Goal: Task Accomplishment & Management: Manage account settings

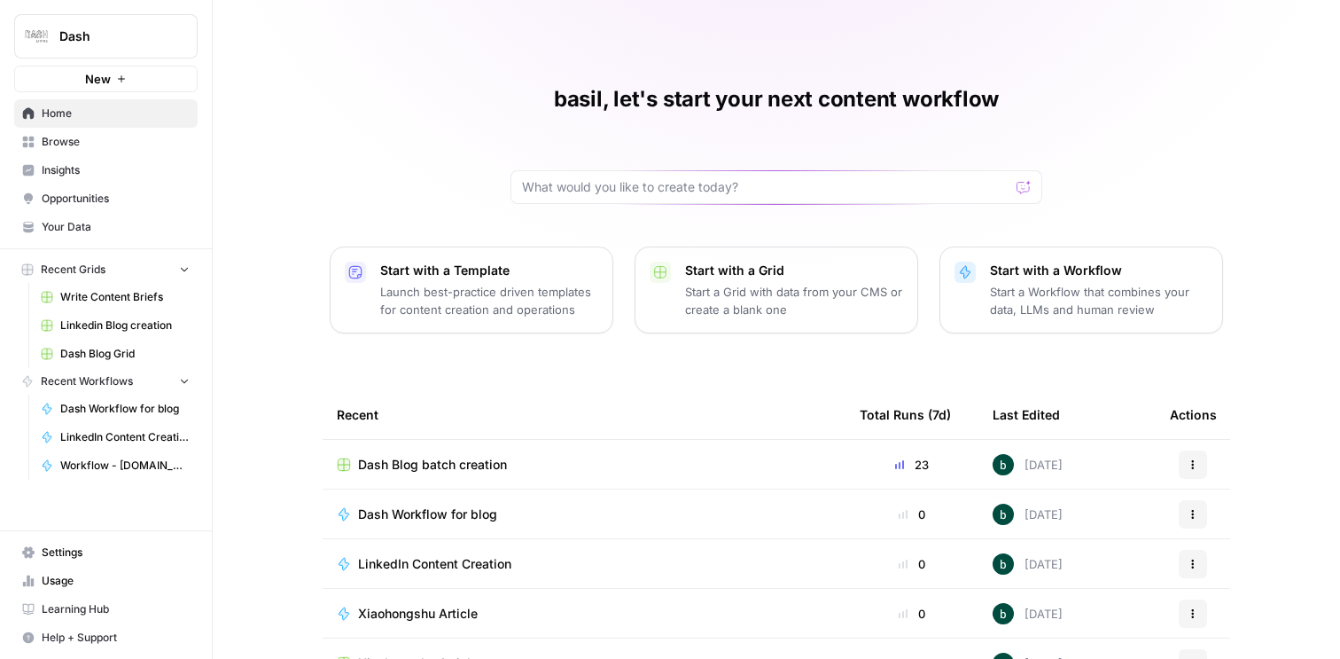
click at [85, 556] on span "Settings" at bounding box center [116, 552] width 148 height 16
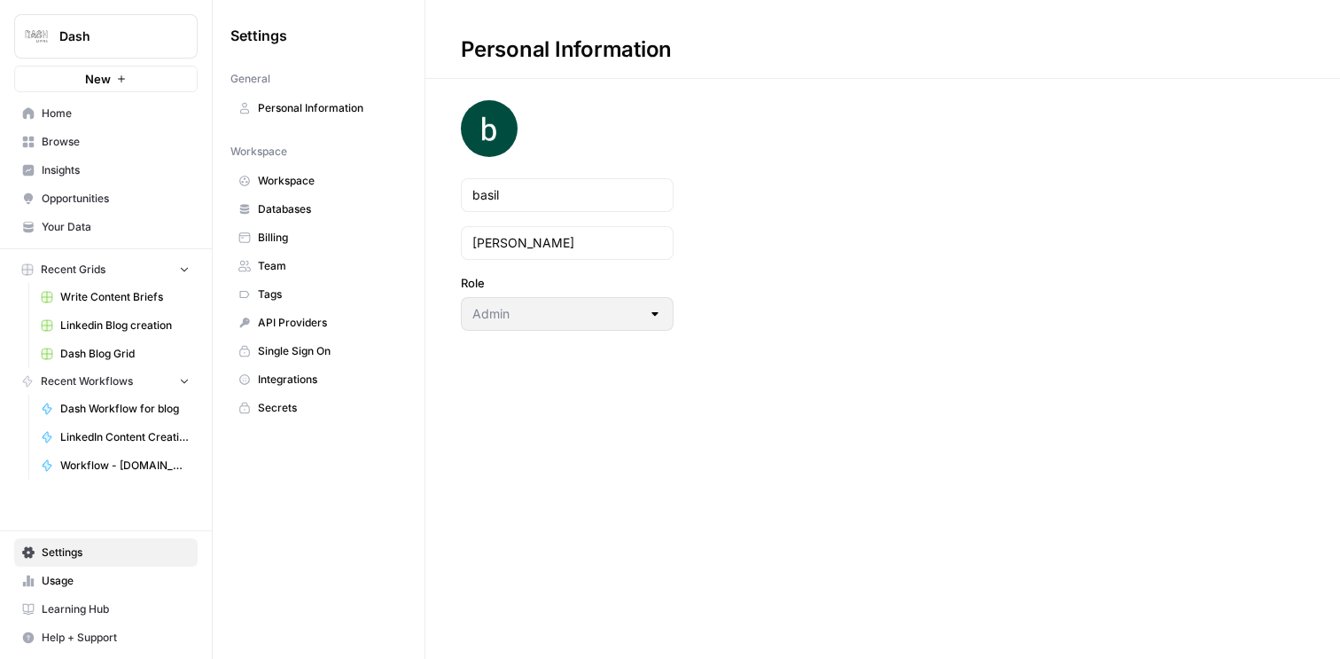
click at [324, 209] on span "Databases" at bounding box center [328, 209] width 141 height 16
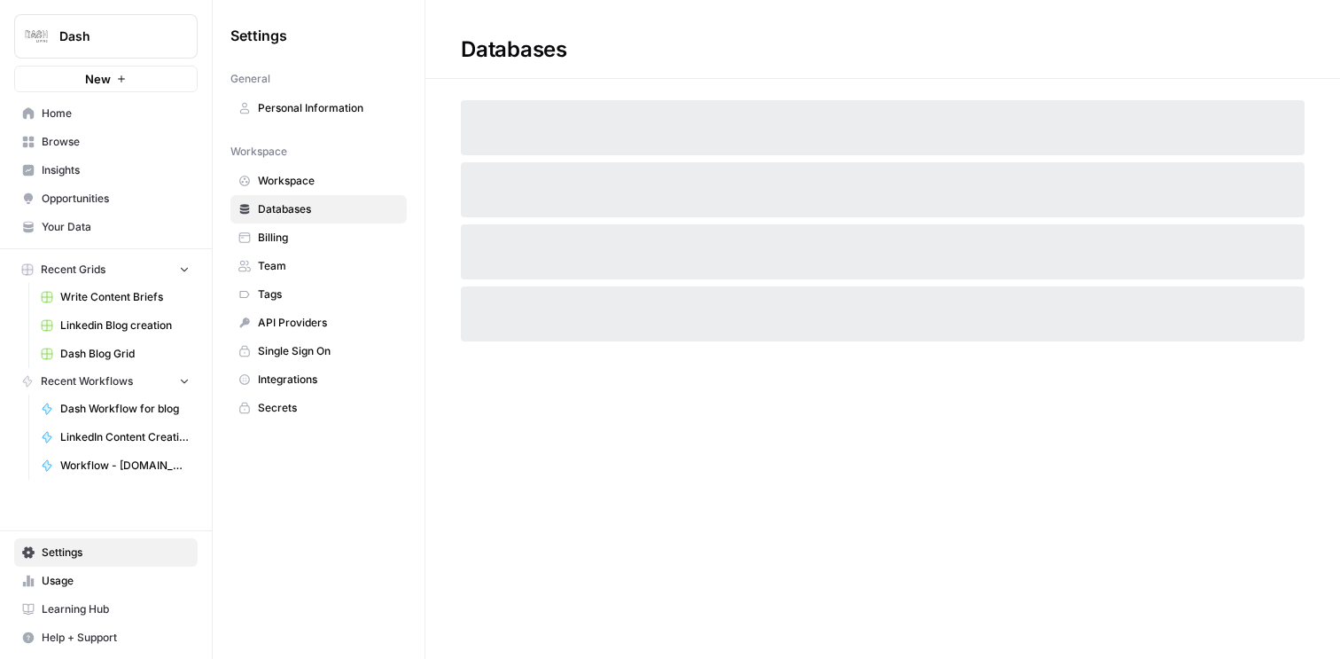
click at [318, 233] on span "Billing" at bounding box center [328, 238] width 141 height 16
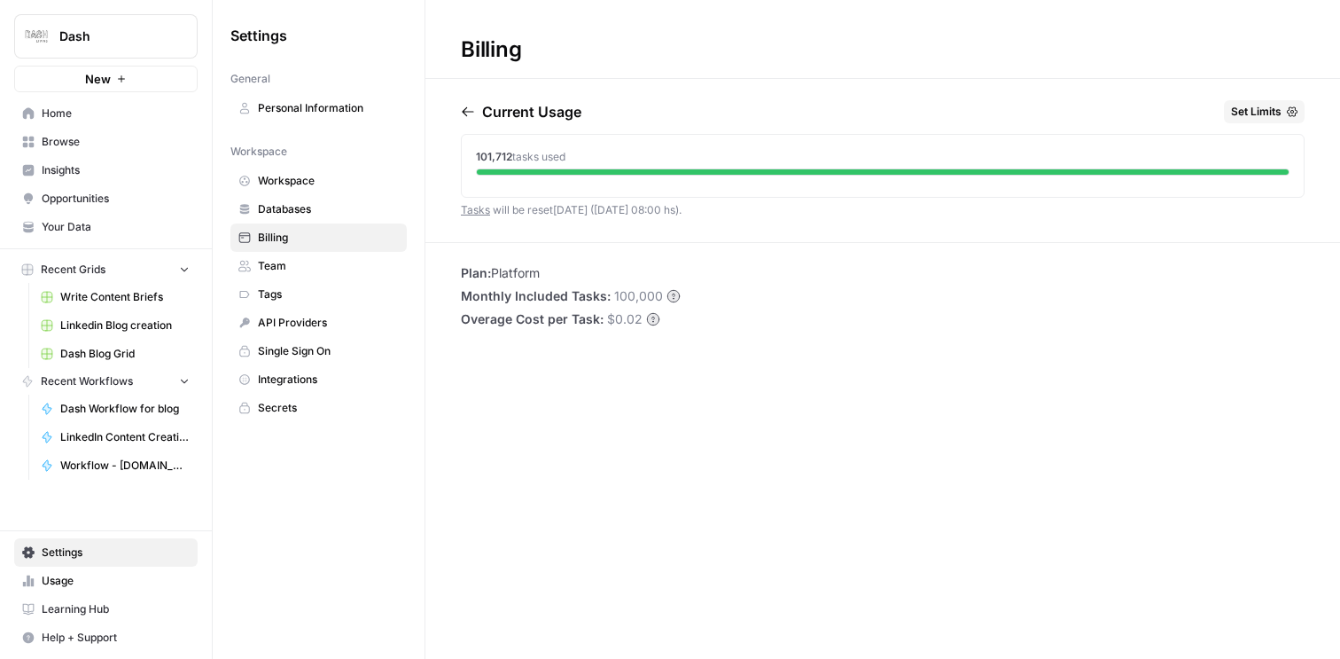
click at [94, 109] on span "Home" at bounding box center [116, 113] width 148 height 16
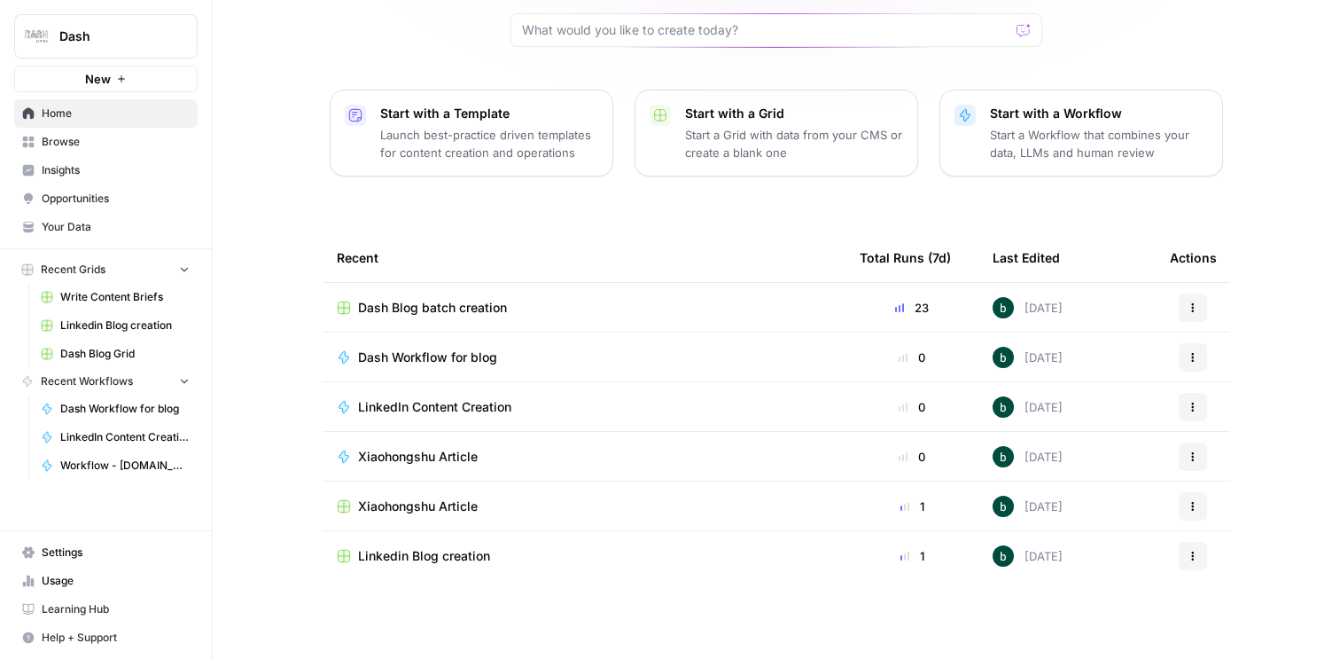
scroll to position [155, 0]
click at [89, 577] on span "Usage" at bounding box center [116, 581] width 148 height 16
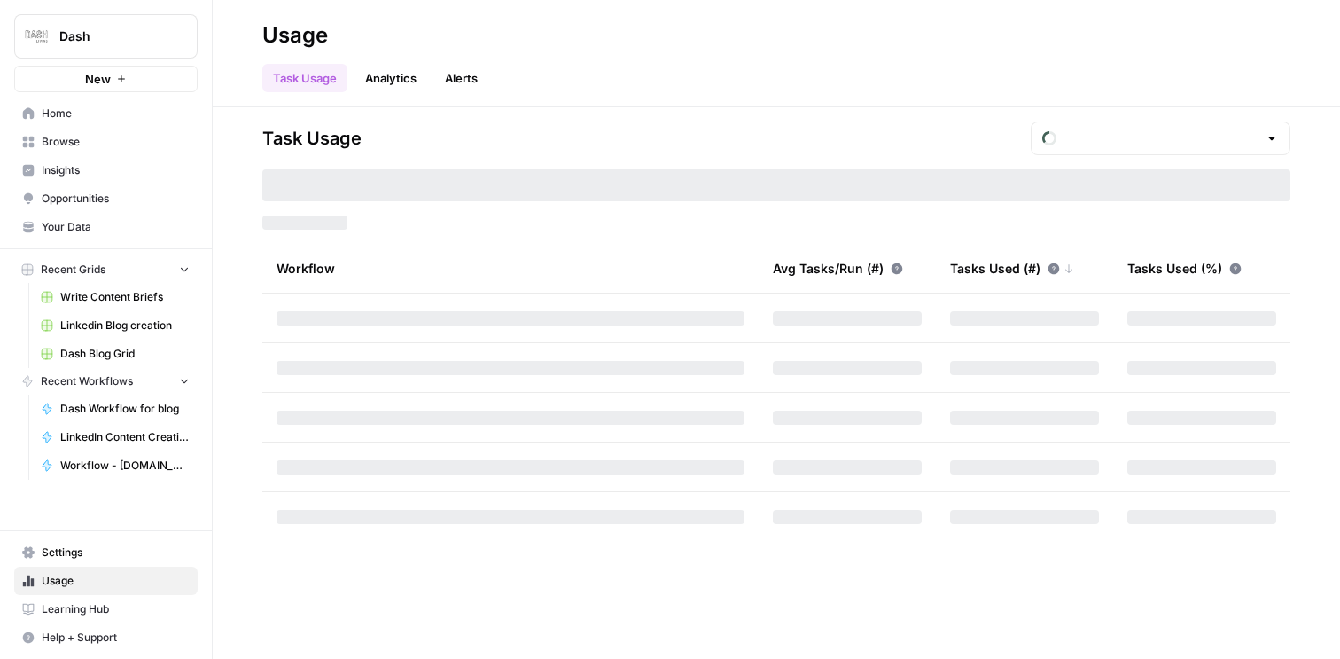
type input "October Tasks"
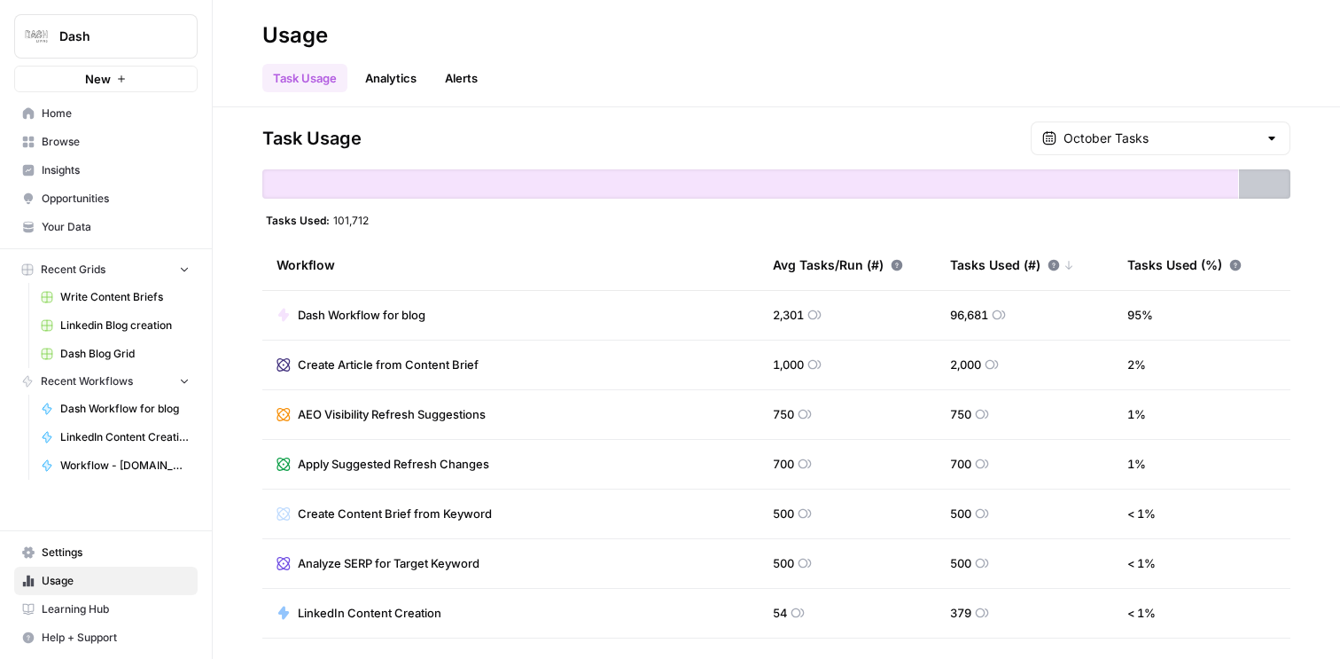
click at [82, 548] on span "Settings" at bounding box center [116, 552] width 148 height 16
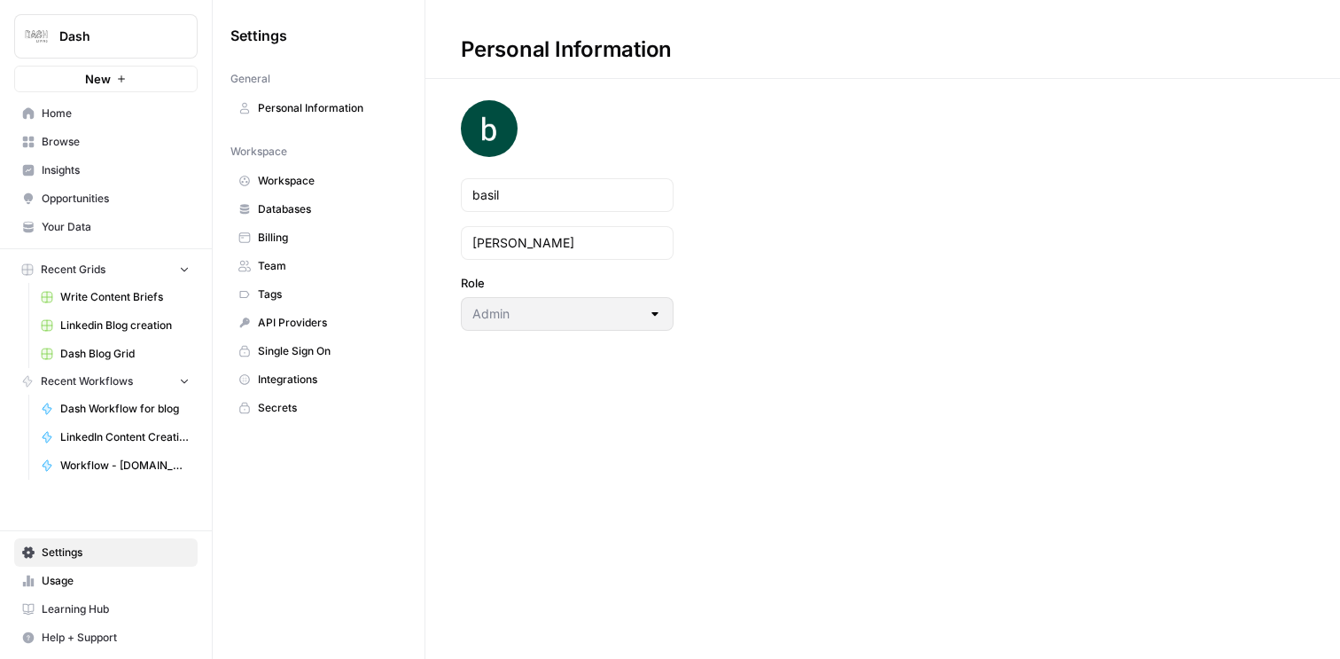
click at [276, 231] on span "Billing" at bounding box center [328, 238] width 141 height 16
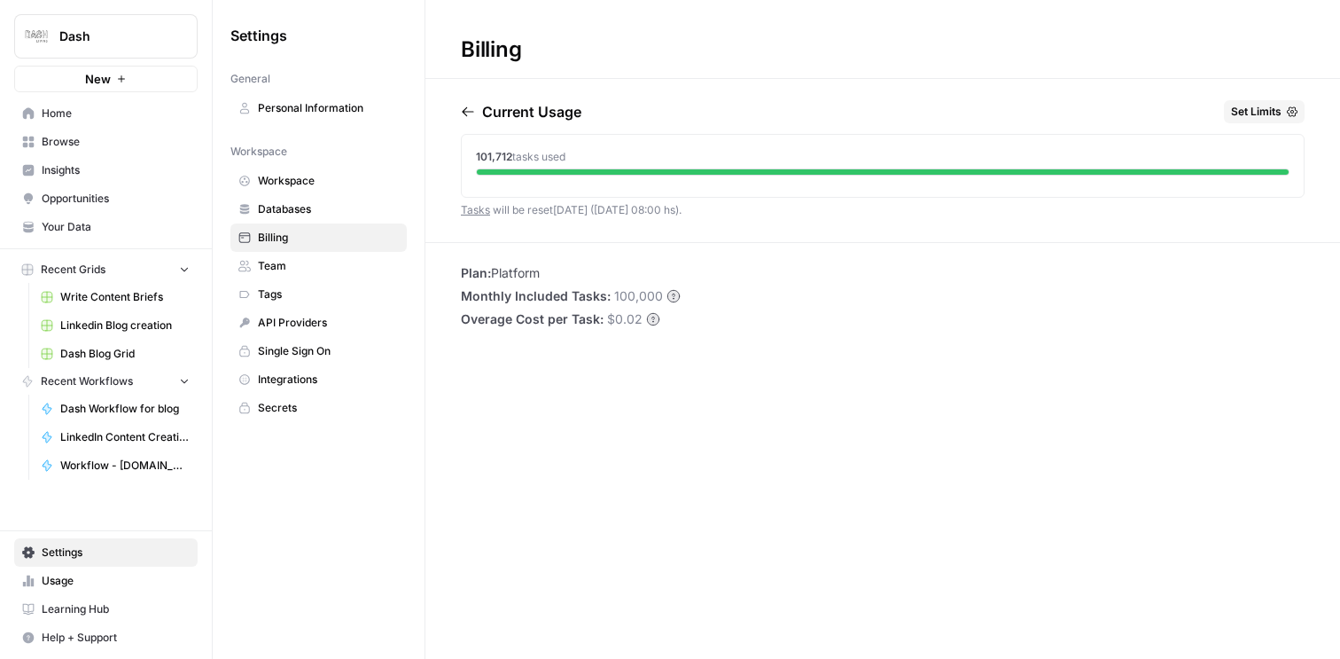
click at [527, 274] on li "Plan: Platform" at bounding box center [571, 273] width 220 height 18
click at [1264, 111] on span "Set Limits" at bounding box center [1256, 112] width 51 height 16
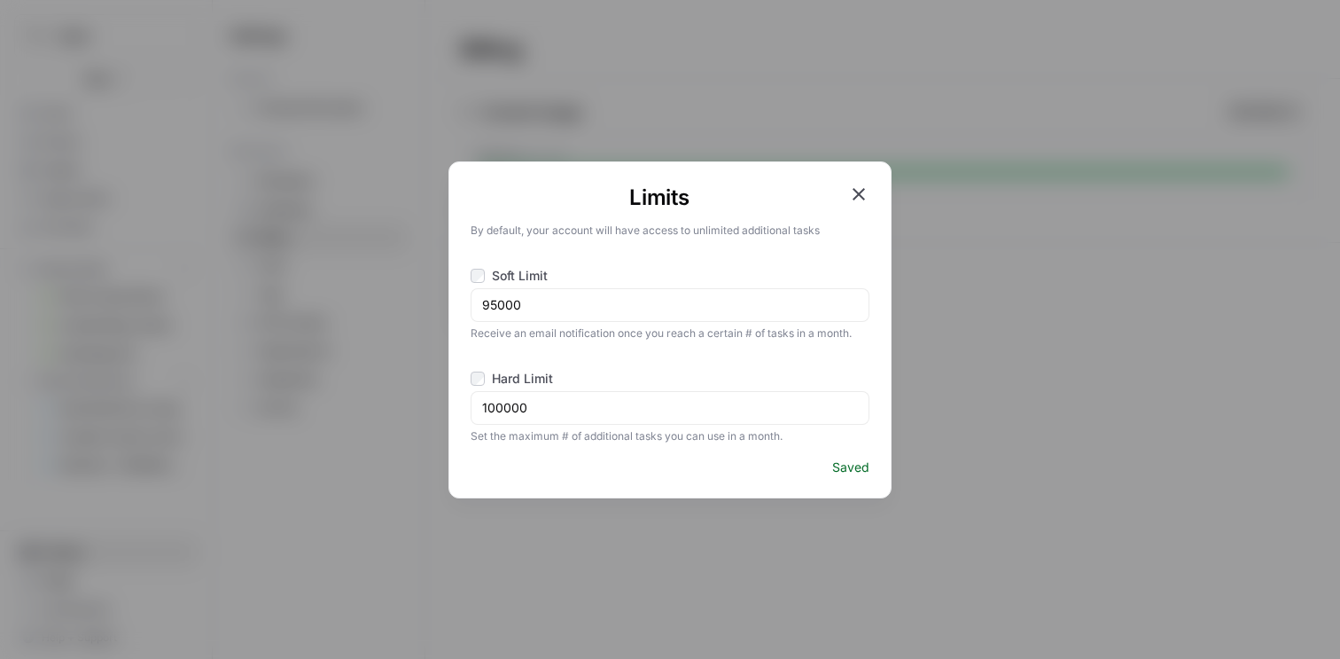
click at [864, 189] on icon "button" at bounding box center [858, 193] width 21 height 21
